Goal: Information Seeking & Learning: Learn about a topic

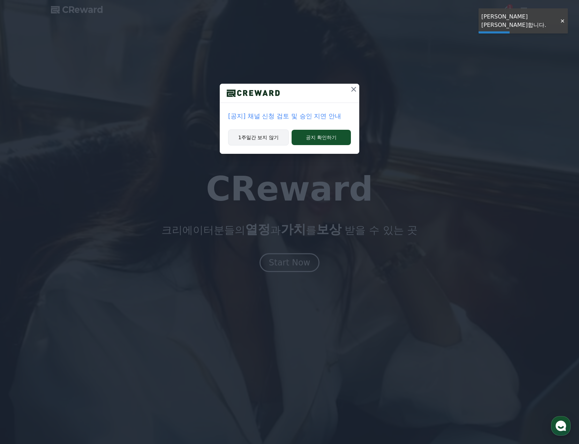
click at [262, 141] on button "1주일간 보지 않기" at bounding box center [258, 137] width 61 height 16
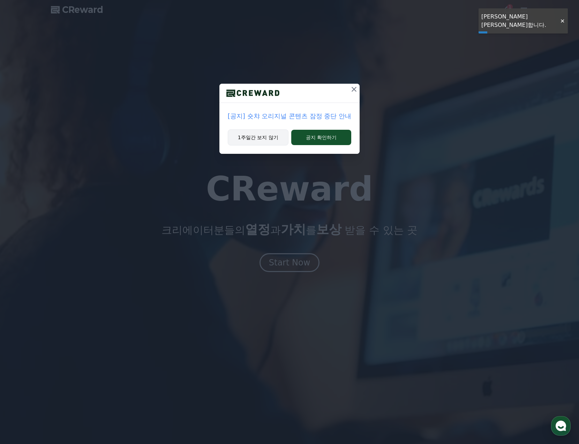
click at [262, 140] on button "1주일간 보지 않기" at bounding box center [258, 137] width 61 height 16
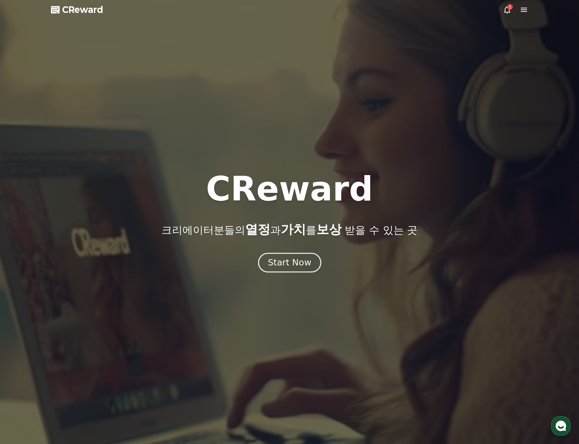
click at [296, 259] on div "Start Now" at bounding box center [289, 263] width 43 height 12
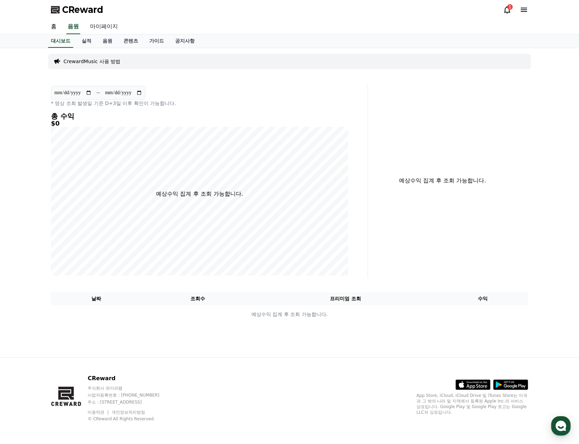
click at [97, 25] on link "마이페이지" at bounding box center [103, 27] width 39 height 15
select select "**********"
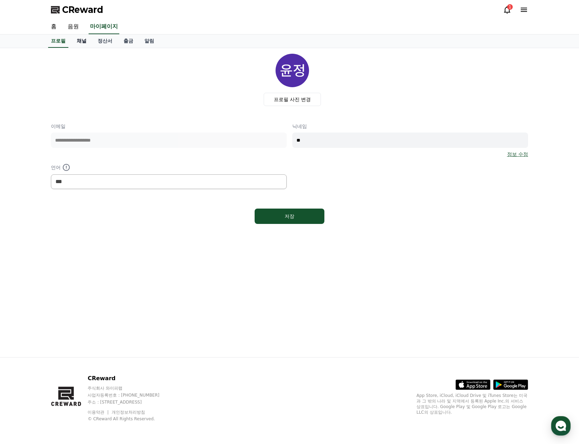
click at [82, 43] on link "채널" at bounding box center [81, 41] width 21 height 13
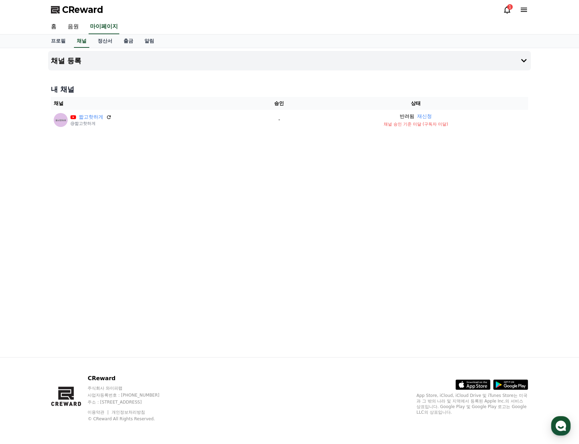
click at [109, 116] on icon at bounding box center [109, 117] width 6 height 6
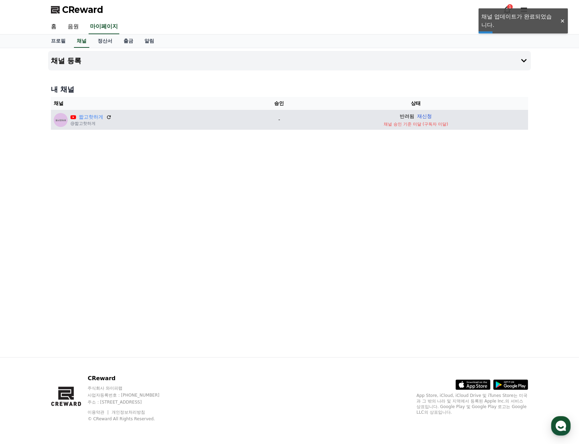
click at [428, 117] on button "재신청" at bounding box center [424, 116] width 15 height 7
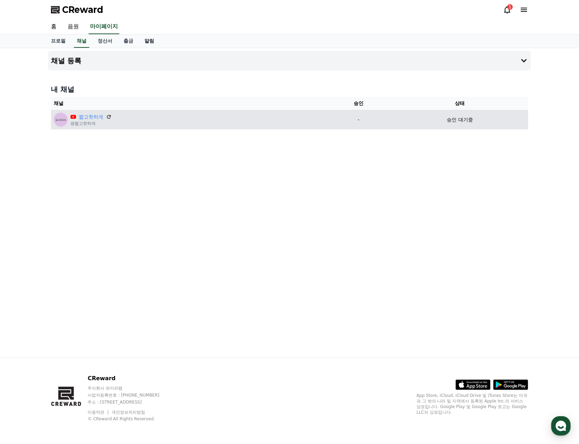
click at [145, 42] on link "알림" at bounding box center [149, 41] width 21 height 13
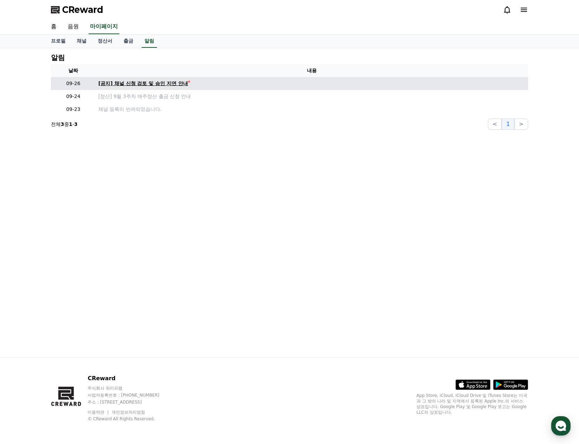
click at [153, 84] on div "[공지] 채널 신청 검토 및 승인 지연 안내" at bounding box center [143, 83] width 90 height 7
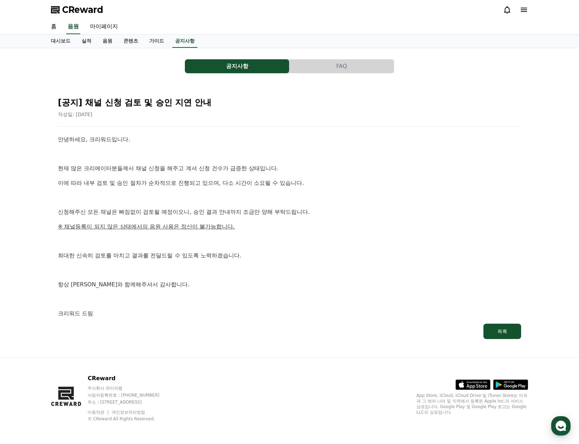
drag, startPoint x: 164, startPoint y: 165, endPoint x: 234, endPoint y: 227, distance: 93.6
click at [232, 225] on div "안녕하세요, 크리워드입니다. 현재 많은 크리에이터분들께서 채널 신청을 해주고 계셔 신청 건수가 급증한 상태입니다. 이에 따라 내부 검토 및 승…" at bounding box center [289, 226] width 463 height 183
click at [234, 228] on u "※ 채널등록이 되지 않은 상태에서의 음원 사용은 정산이 불가능합니다." at bounding box center [146, 226] width 177 height 7
click at [157, 41] on link "가이드" at bounding box center [157, 41] width 26 height 13
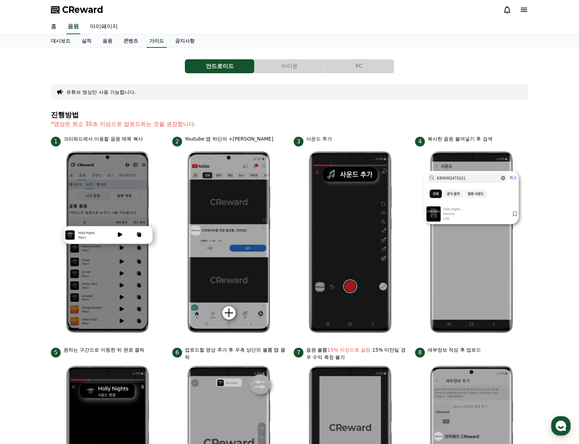
click at [358, 69] on button "PC" at bounding box center [358, 66] width 69 height 14
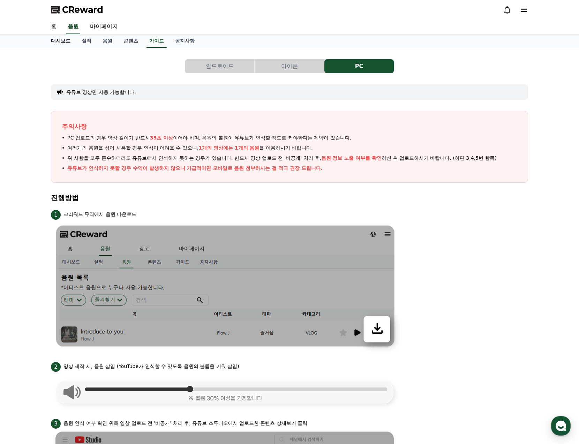
click at [66, 41] on link "대시보드" at bounding box center [60, 41] width 31 height 13
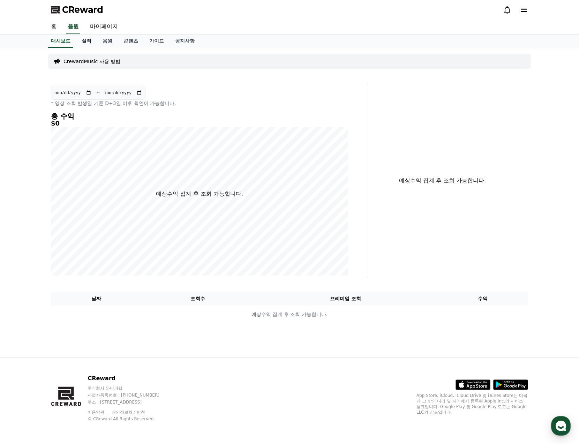
click at [85, 41] on link "실적" at bounding box center [86, 41] width 21 height 13
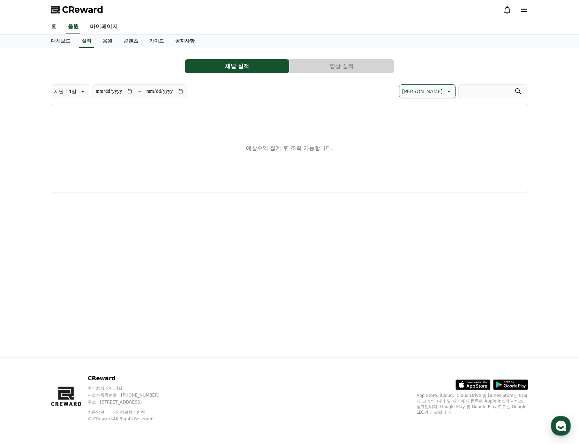
click at [195, 41] on link "공지사항" at bounding box center [184, 41] width 31 height 13
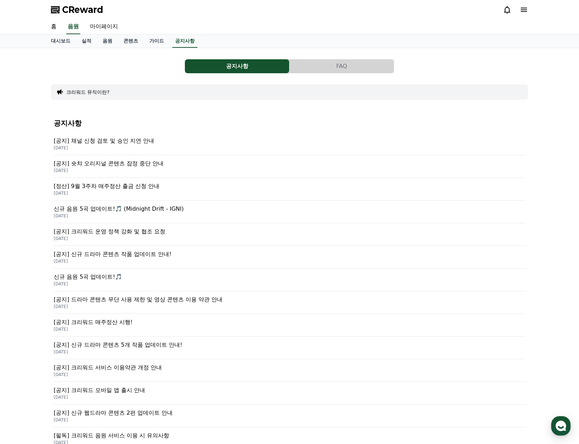
click at [323, 66] on button "FAQ" at bounding box center [341, 66] width 104 height 14
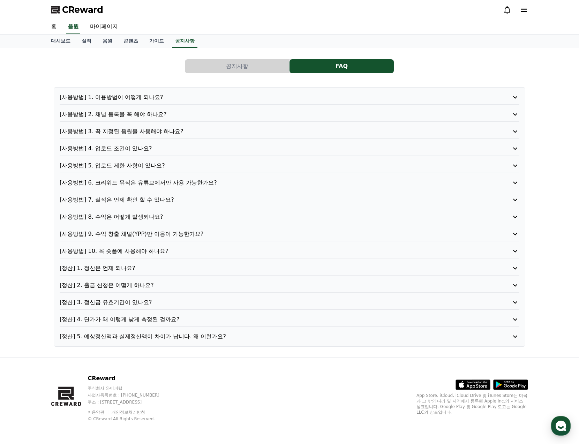
click at [146, 116] on p "[사용방법] 2. 채널 등록을 꼭 해야 하나요?" at bounding box center [271, 114] width 423 height 8
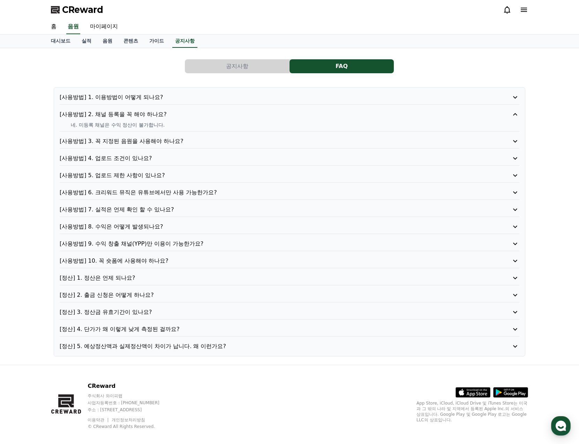
click at [146, 116] on p "[사용방법] 2. 채널 등록을 꼭 해야 하나요?" at bounding box center [271, 114] width 423 height 8
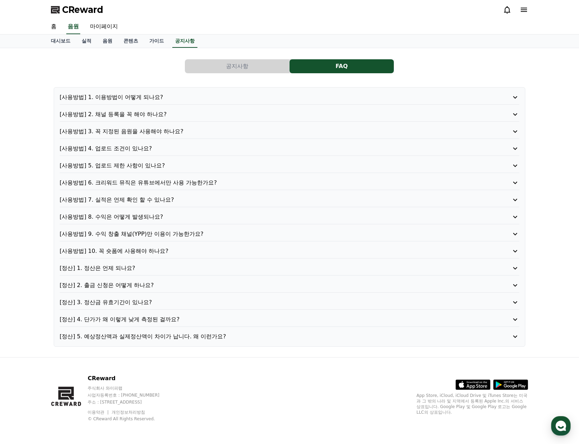
click at [248, 66] on button "공지사항" at bounding box center [237, 66] width 104 height 14
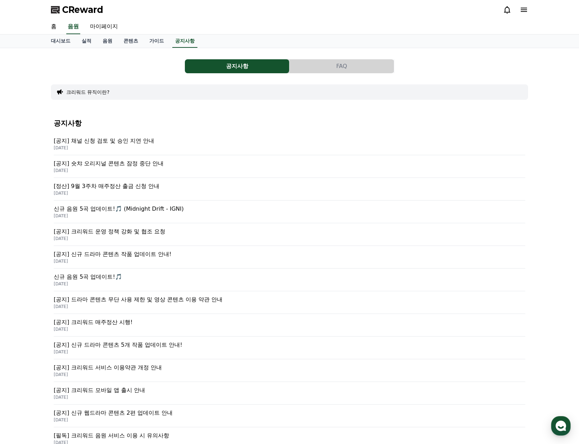
scroll to position [105, 0]
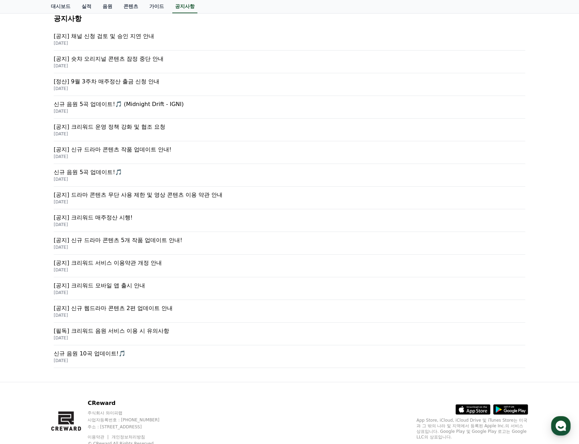
click at [155, 326] on div "[필독] 크리워드 음원 서비스 이용 시 유의사항 [DATE]" at bounding box center [289, 334] width 471 height 23
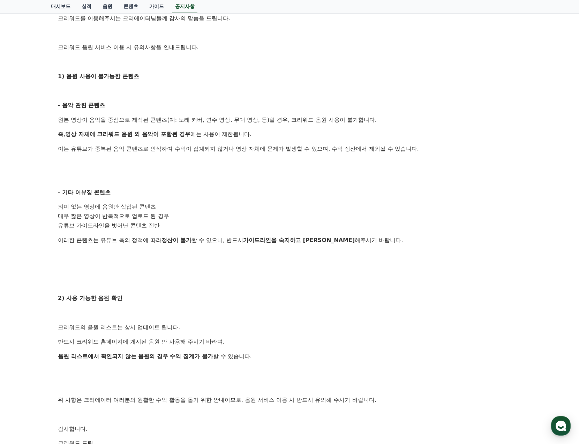
scroll to position [139, 0]
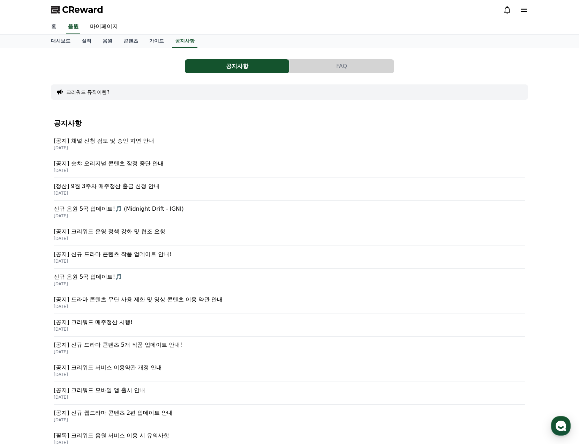
click at [58, 28] on link "홈" at bounding box center [53, 27] width 17 height 15
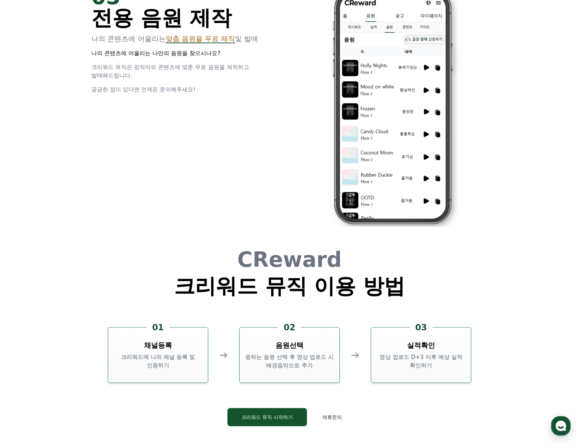
scroll to position [1889, 0]
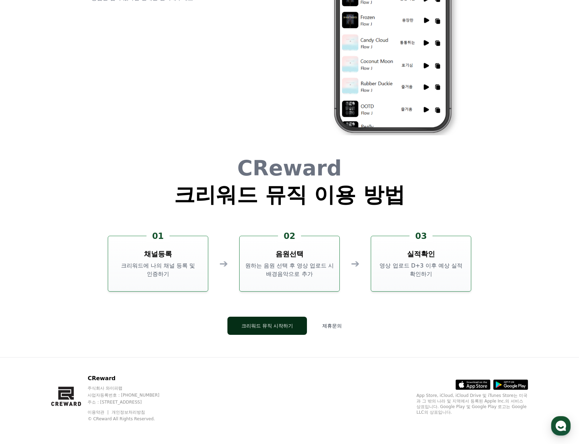
click at [294, 330] on button "크리워드 뮤직 시작하기" at bounding box center [267, 326] width 80 height 18
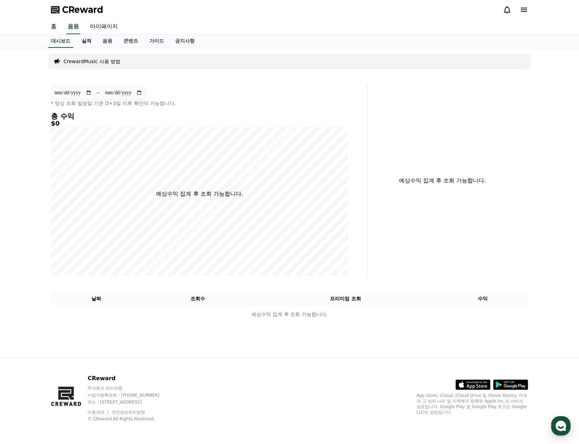
click at [87, 42] on link "실적" at bounding box center [86, 41] width 21 height 13
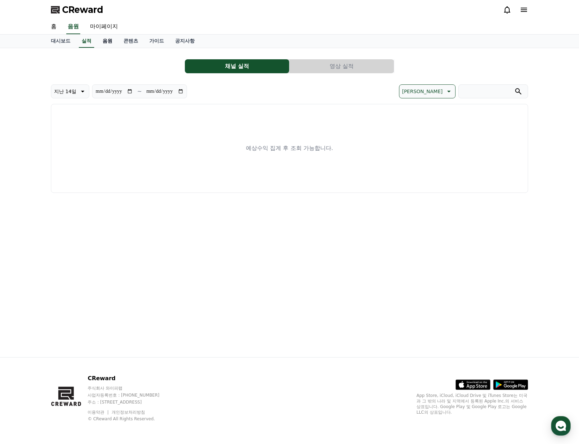
click at [114, 42] on link "음원" at bounding box center [107, 41] width 21 height 13
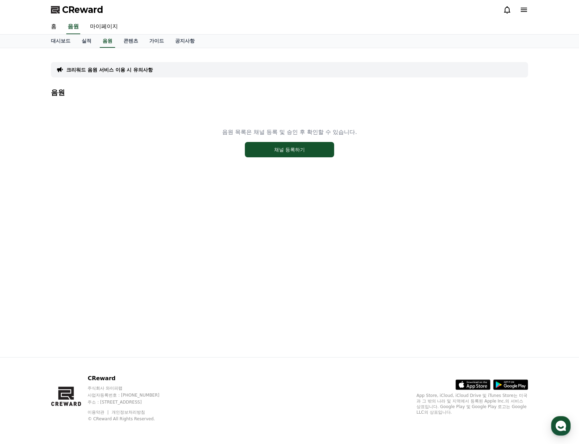
click at [126, 66] on p "크리워드 음원 서비스 이용 시 유의사항" at bounding box center [109, 69] width 86 height 7
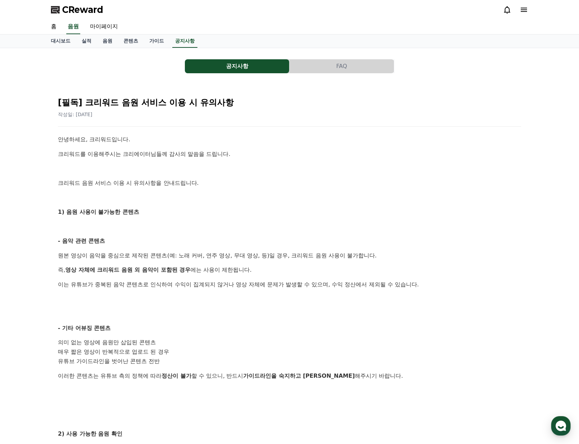
click at [127, 69] on div "공지사항 FAQ" at bounding box center [289, 66] width 477 height 14
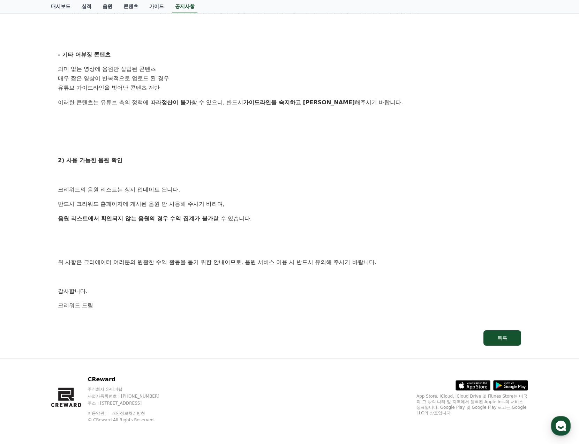
scroll to position [134, 0]
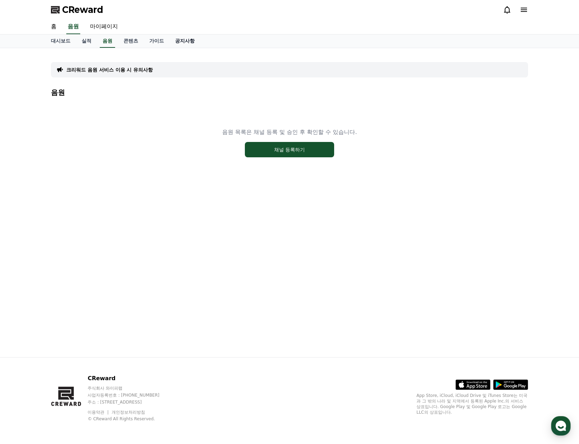
click at [175, 42] on link "공지사항" at bounding box center [184, 41] width 31 height 13
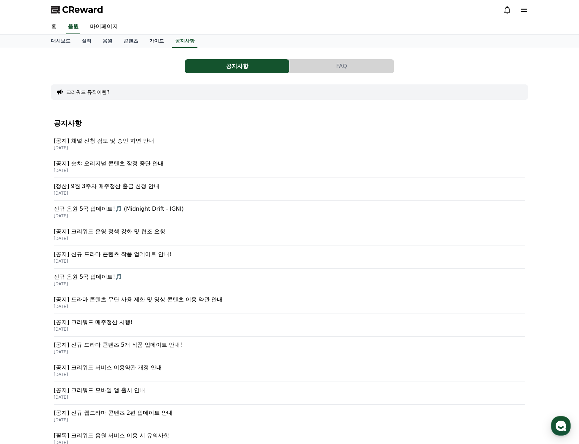
click at [151, 40] on link "가이드" at bounding box center [157, 41] width 26 height 13
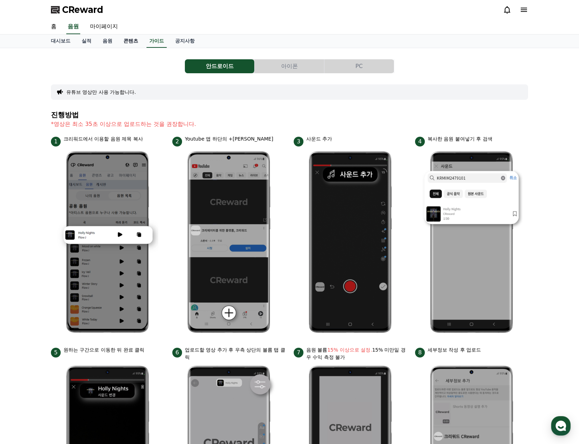
click at [131, 40] on link "콘텐츠" at bounding box center [131, 41] width 26 height 13
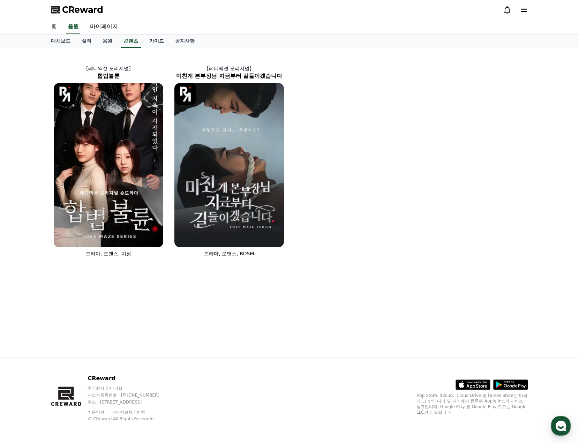
click at [151, 41] on link "가이드" at bounding box center [157, 41] width 26 height 13
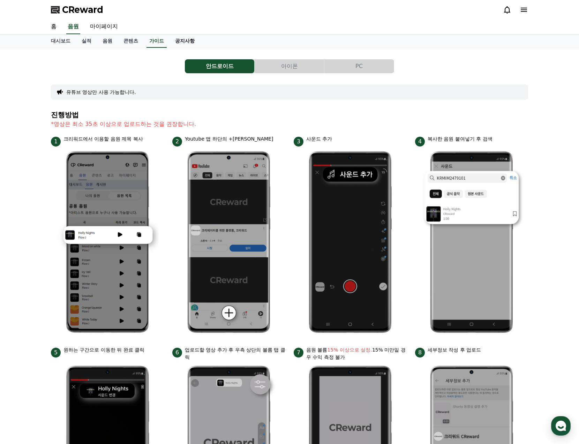
click at [176, 43] on link "공지사항" at bounding box center [184, 41] width 31 height 13
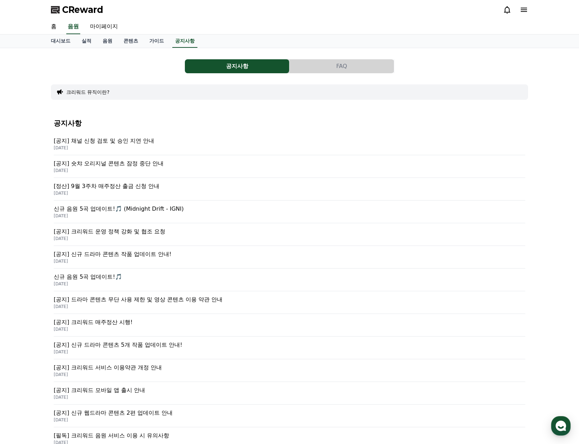
click at [157, 228] on p "[공지] 크리워드 운영 정책 강화 및 협조 요청" at bounding box center [289, 231] width 471 height 8
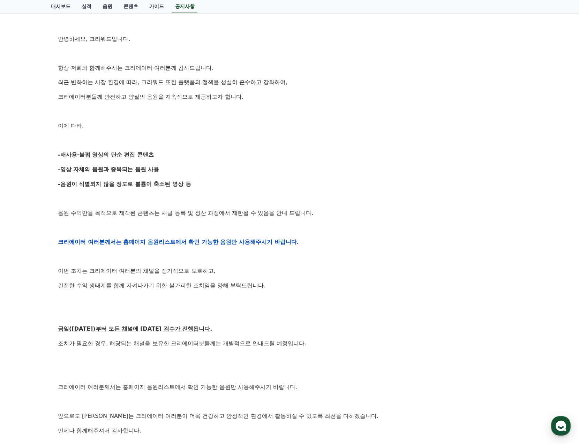
scroll to position [209, 0]
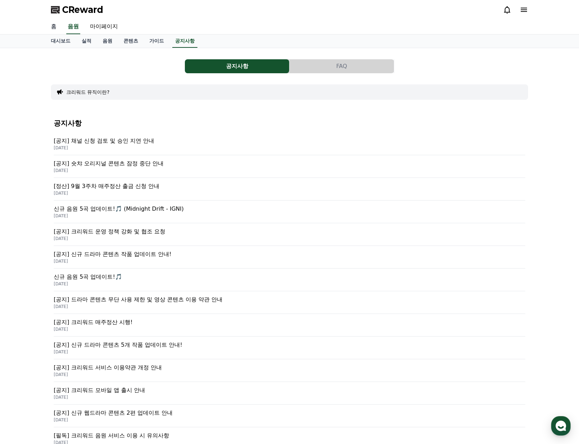
click at [55, 29] on link "홈" at bounding box center [53, 27] width 17 height 15
